Goal: Task Accomplishment & Management: Use online tool/utility

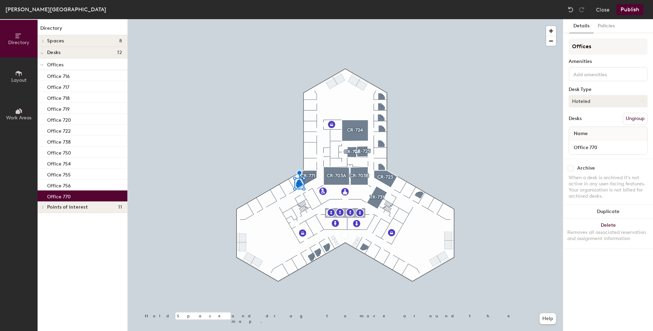
click at [598, 96] on button "Hoteled" at bounding box center [608, 101] width 79 height 12
click at [583, 121] on div "Assigned" at bounding box center [603, 122] width 68 height 10
click at [625, 10] on button "Publish" at bounding box center [630, 9] width 27 height 11
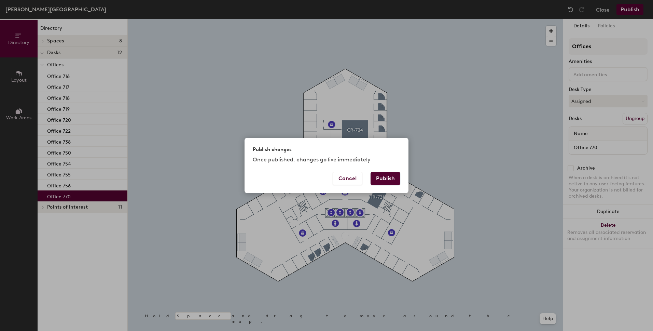
click at [377, 177] on button "Publish" at bounding box center [386, 178] width 30 height 13
